Goal: Transaction & Acquisition: Obtain resource

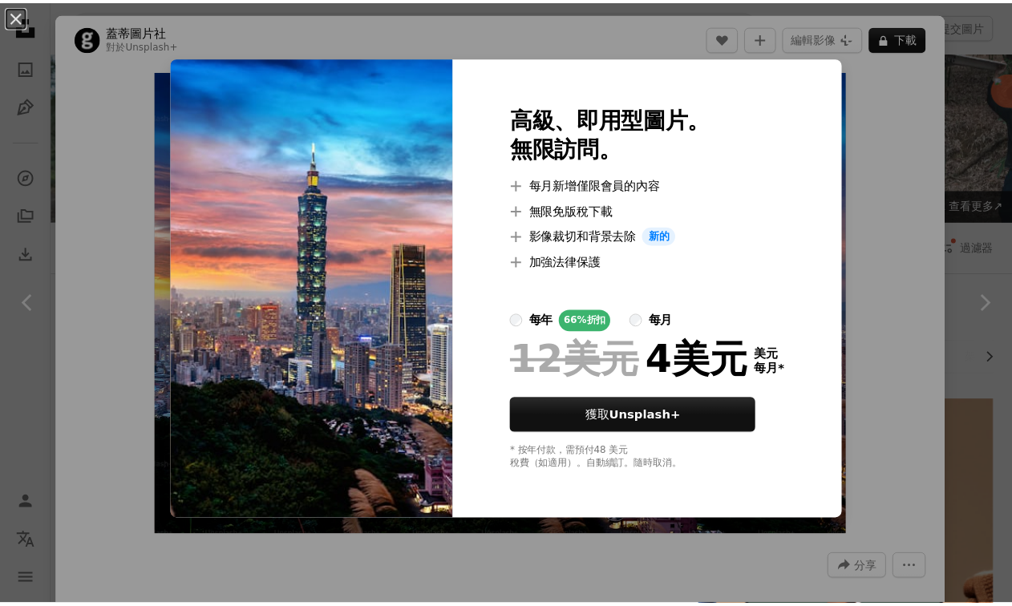
scroll to position [1624, 0]
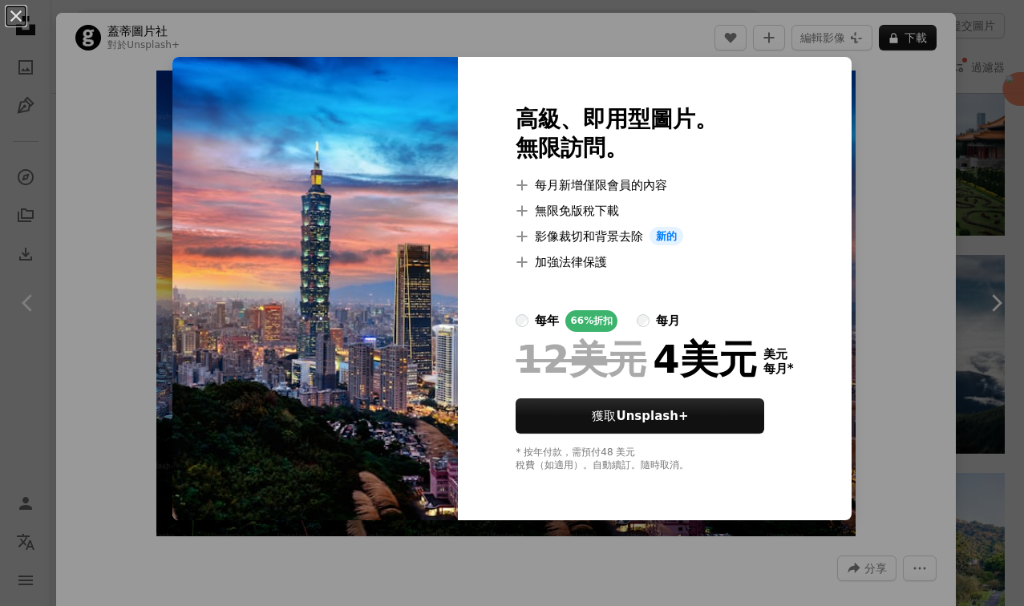
click at [940, 221] on div "An X shape 高級、即用型圖片。 無限訪問。 A plus sign 每月新增僅限會員的內容 A plus sign 無限免版稅下載 A plus s…" at bounding box center [512, 303] width 1024 height 606
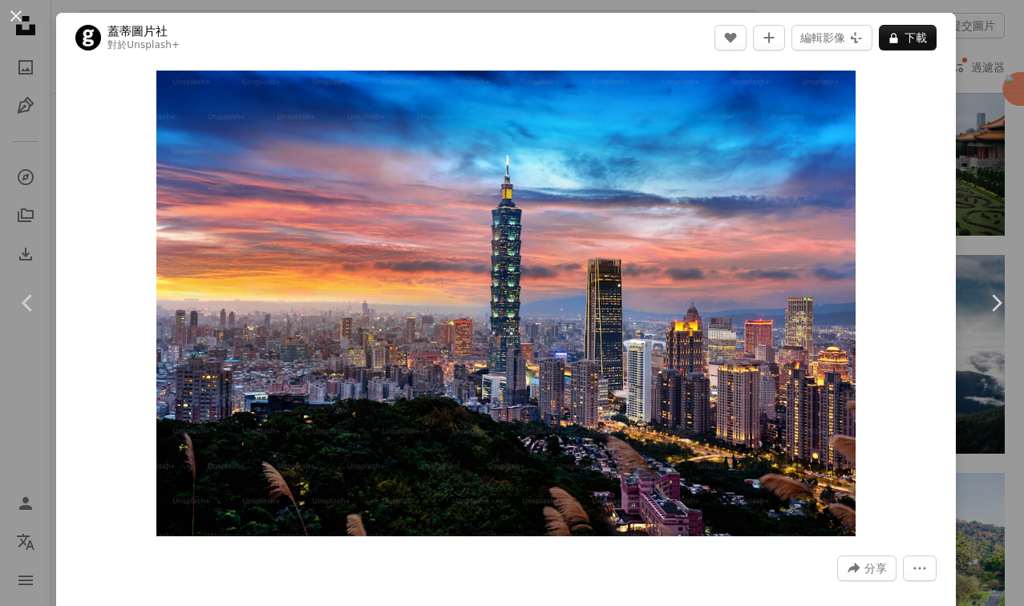
click at [949, 28] on div "An X shape Chevron left Chevron right 蓋蒂圖片社 對於 Unsplash+ A heart A plus sign 編輯…" at bounding box center [512, 303] width 1024 height 606
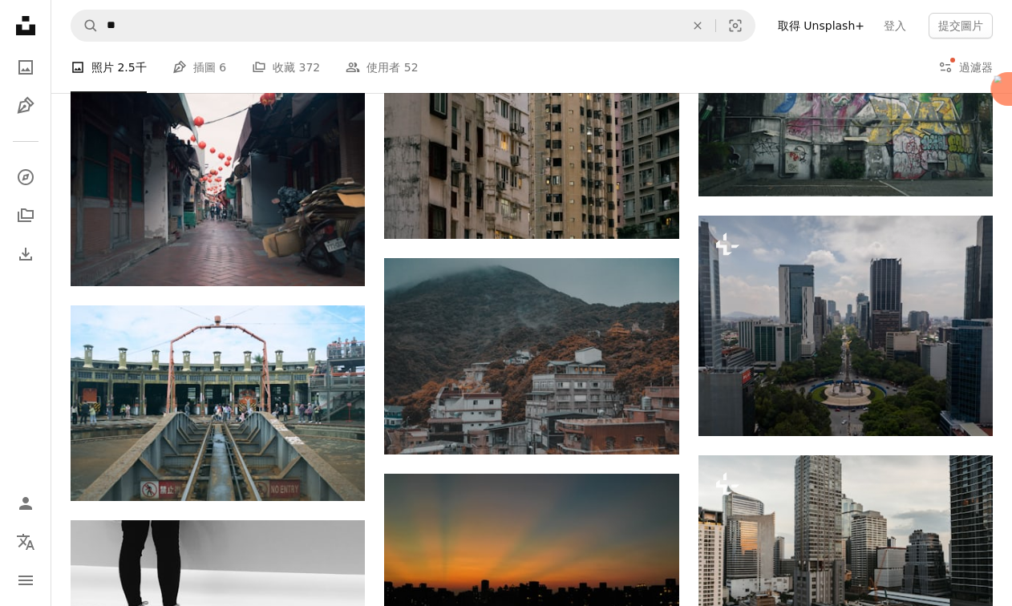
scroll to position [6021, 0]
